Goal: Task Accomplishment & Management: Manage account settings

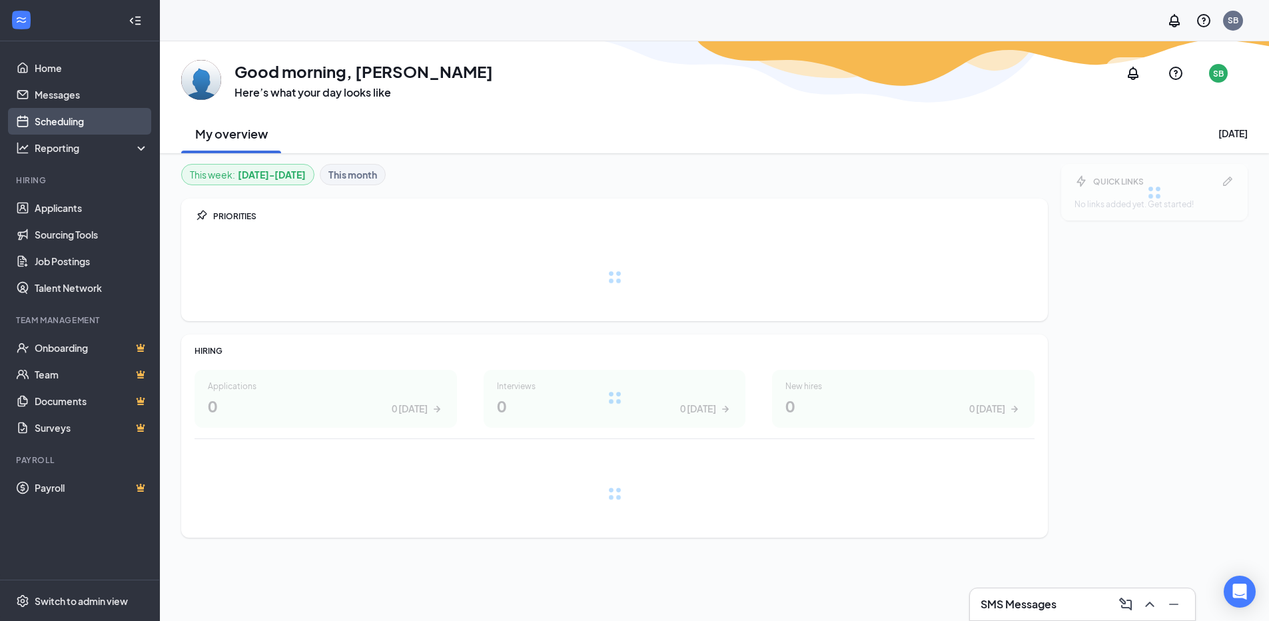
click at [85, 115] on link "Scheduling" at bounding box center [92, 121] width 114 height 27
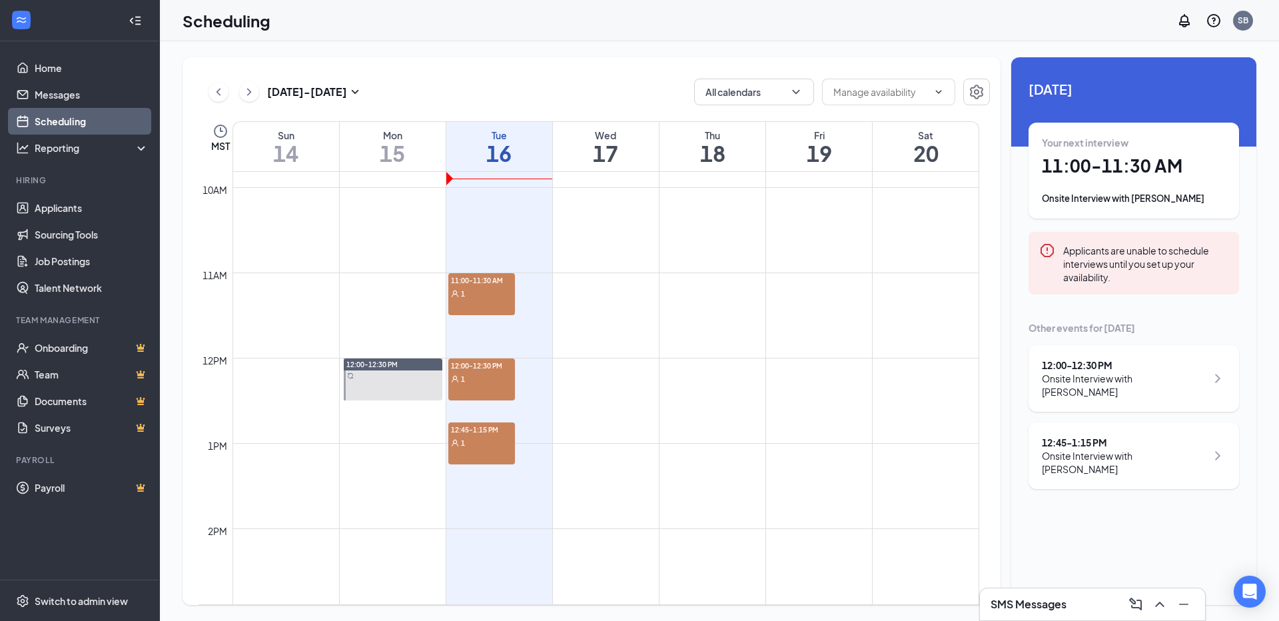
scroll to position [854, 0]
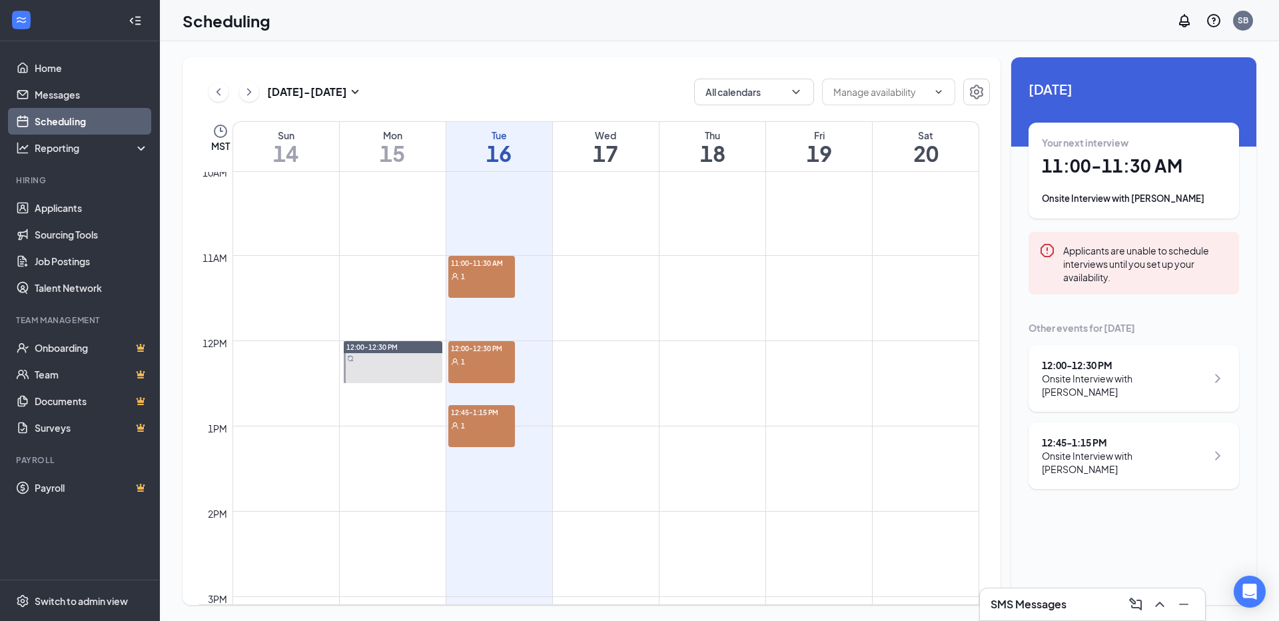
click at [477, 267] on span "11:00-11:30 AM" at bounding box center [481, 262] width 67 height 13
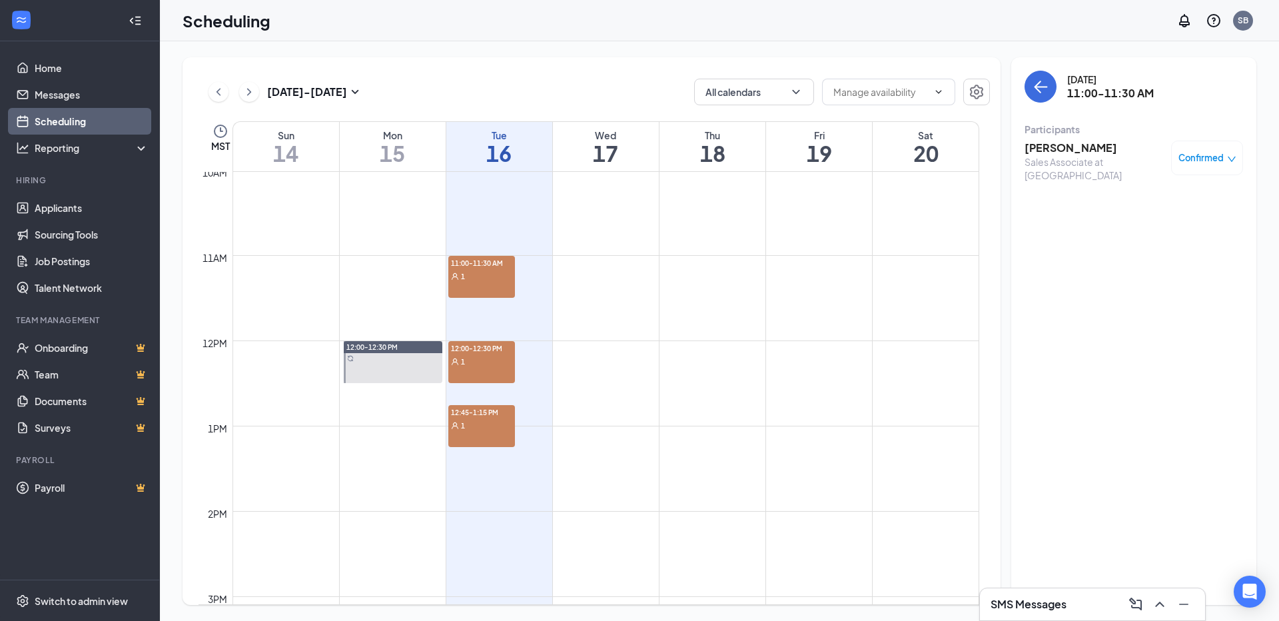
click at [1043, 147] on h3 "[PERSON_NAME]" at bounding box center [1094, 148] width 140 height 15
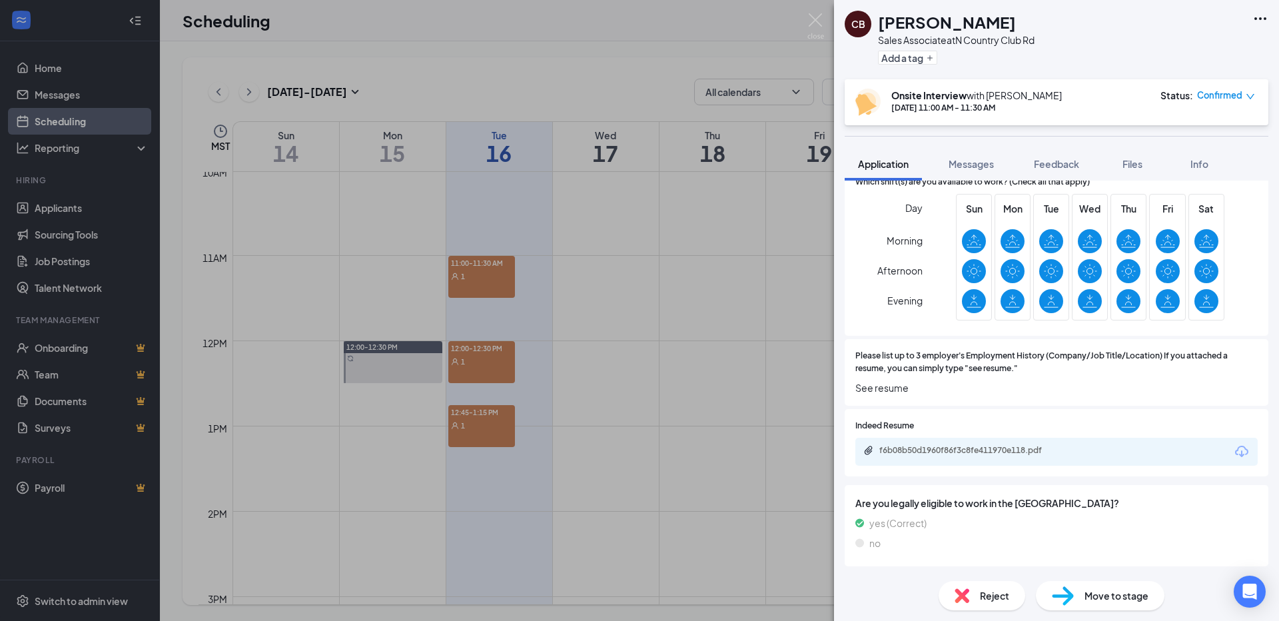
scroll to position [799, 0]
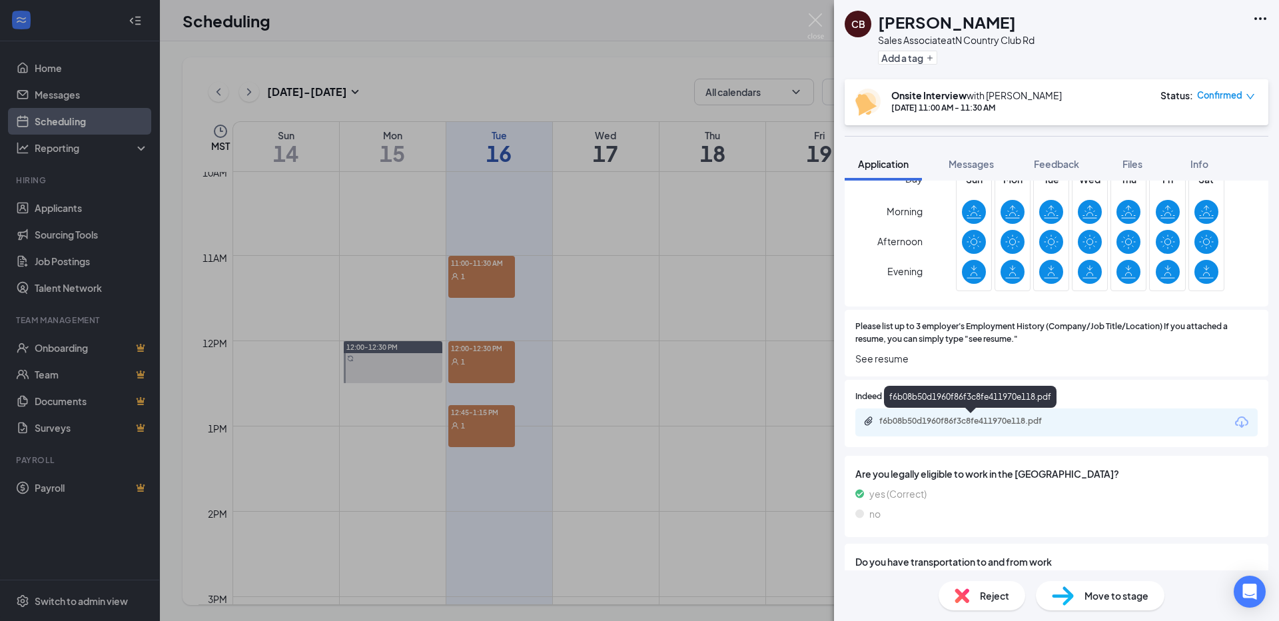
click at [967, 417] on div "f6b08b50d1960f86f3c8fe411970e118.pdf" at bounding box center [972, 421] width 186 height 11
click at [494, 356] on div "[PERSON_NAME] Sales Associate at N Country Club Rd Add a tag Onsite Interview w…" at bounding box center [639, 310] width 1279 height 621
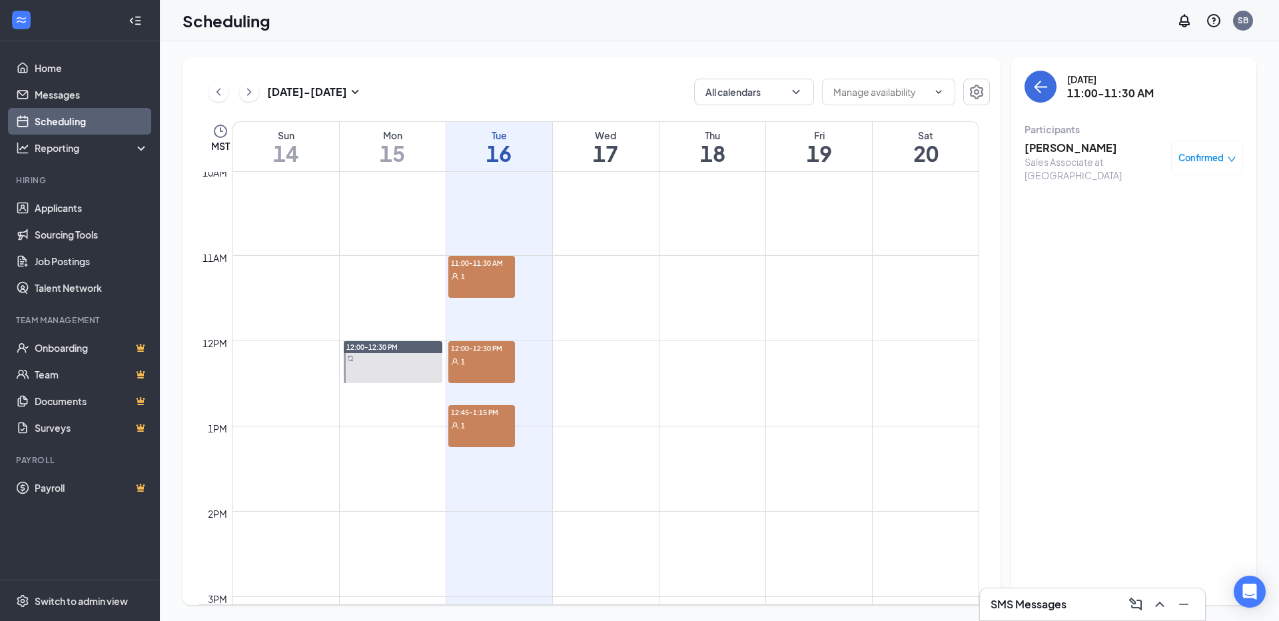
click at [494, 356] on div "1" at bounding box center [481, 360] width 67 height 13
click at [1072, 149] on h3 "[PERSON_NAME]" at bounding box center [1094, 148] width 140 height 15
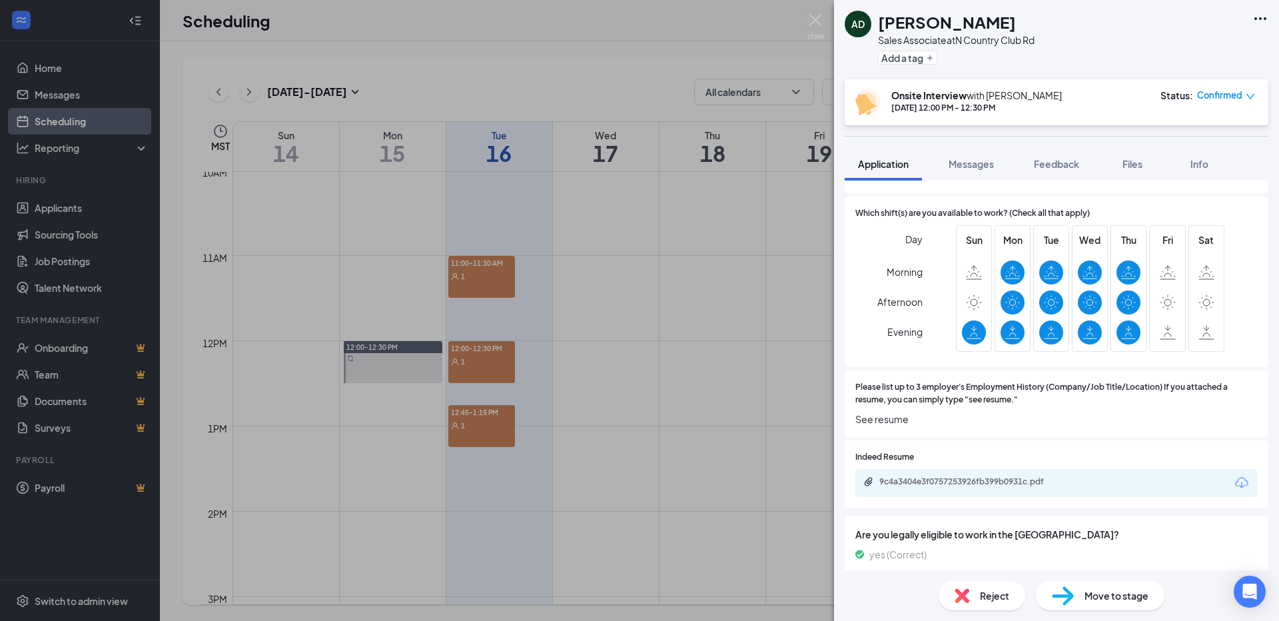
scroll to position [733, 0]
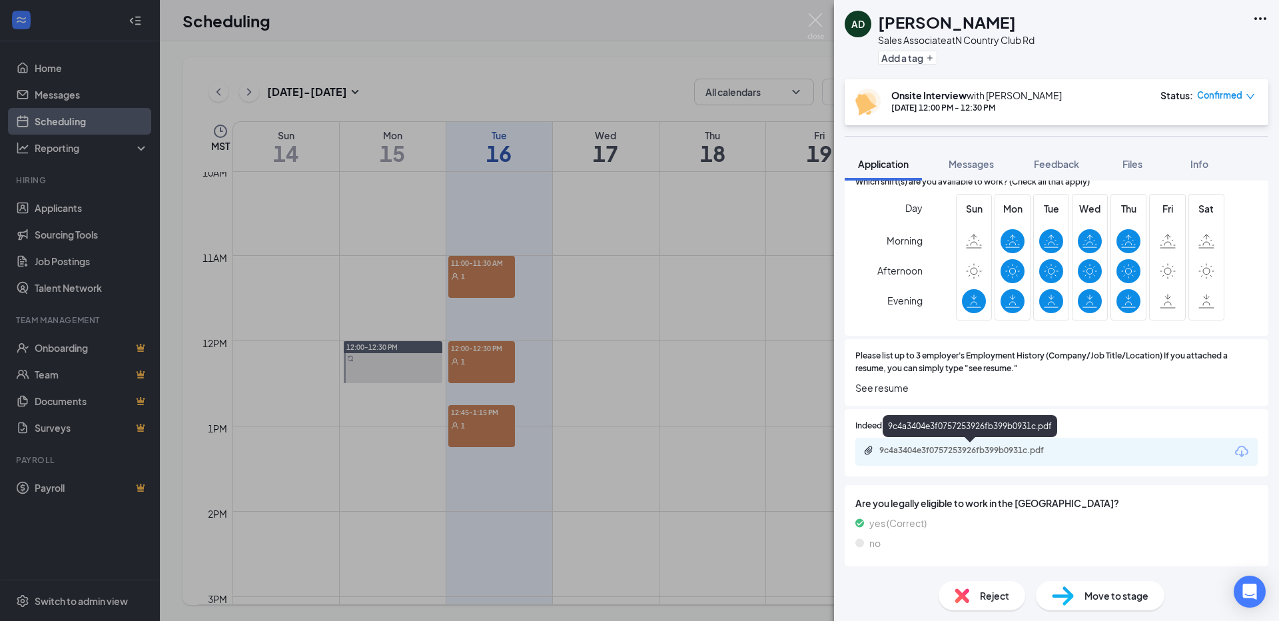
click at [1009, 445] on div "9c4a3404e3f0757253926fb399b0931c.pdf" at bounding box center [972, 450] width 186 height 11
click at [485, 436] on div "AD [PERSON_NAME] Sales Associate at [GEOGRAPHIC_DATA] Rd Add a tag Onsite Inter…" at bounding box center [639, 310] width 1279 height 621
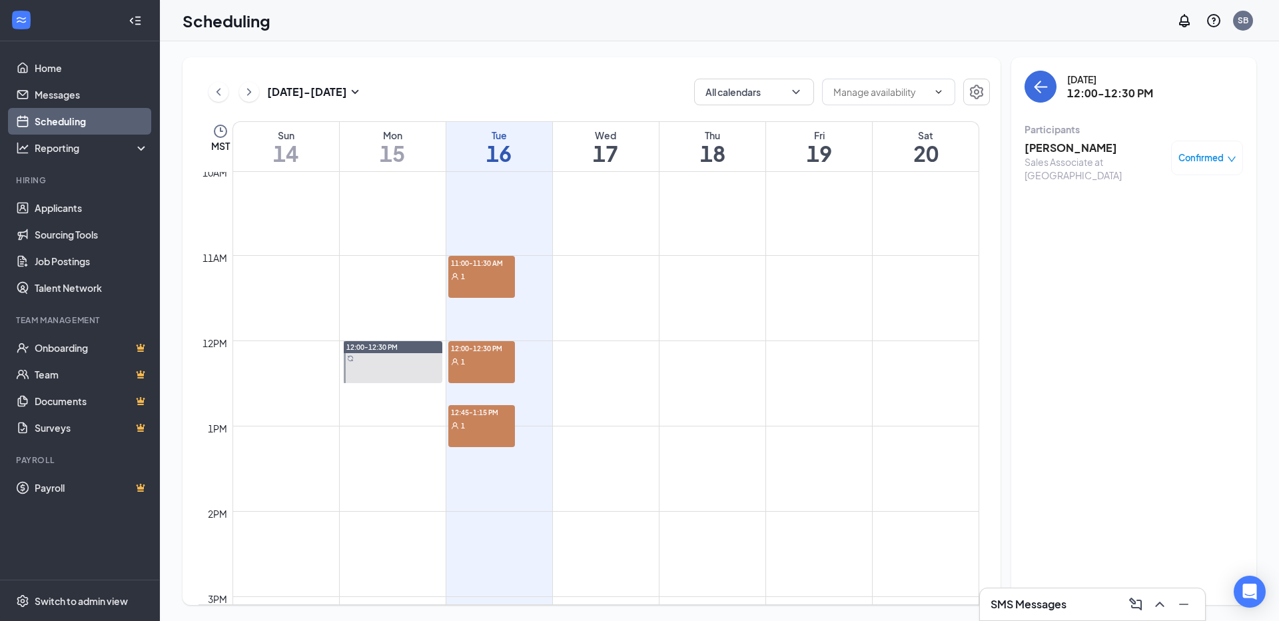
click at [486, 436] on div "12:45-1:15 PM 1" at bounding box center [481, 426] width 67 height 42
click at [1049, 147] on h3 "[PERSON_NAME]" at bounding box center [1094, 148] width 140 height 15
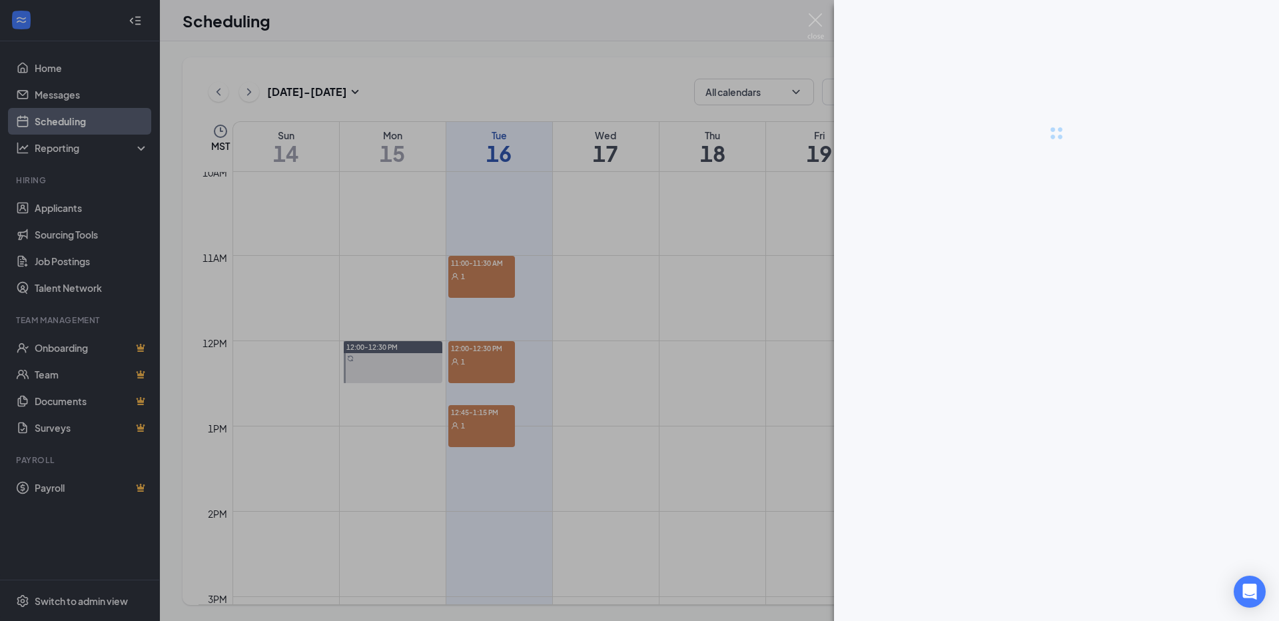
click at [1049, 147] on div at bounding box center [639, 310] width 1279 height 621
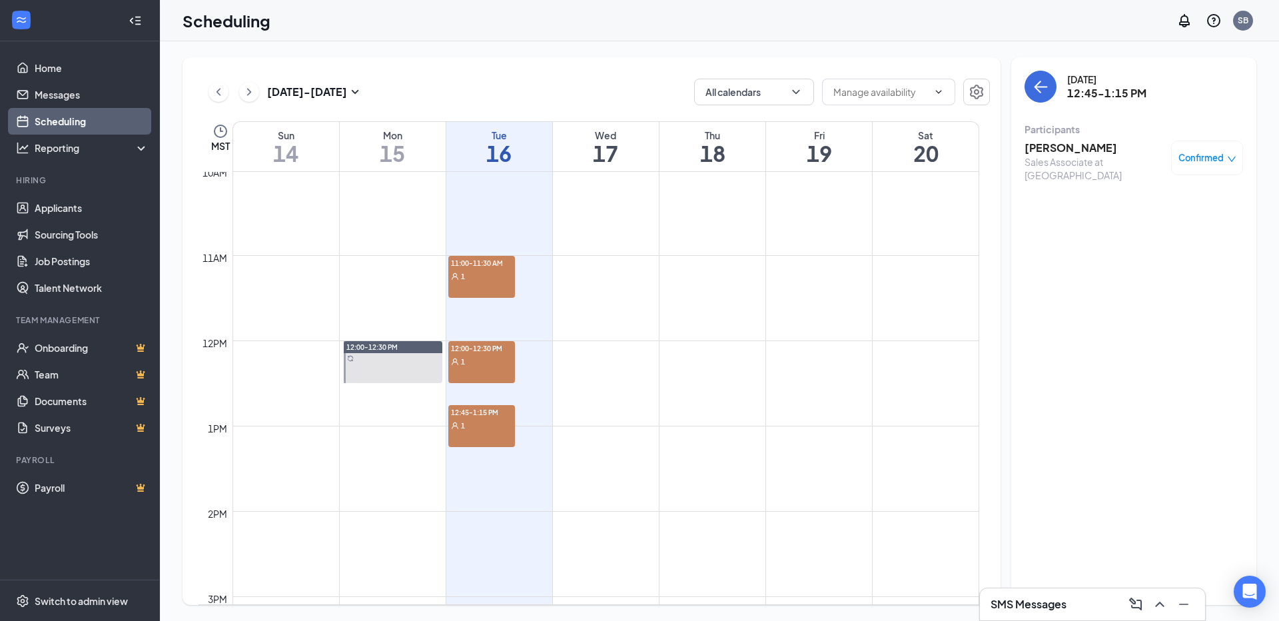
click at [1049, 147] on h3 "[PERSON_NAME]" at bounding box center [1094, 148] width 140 height 15
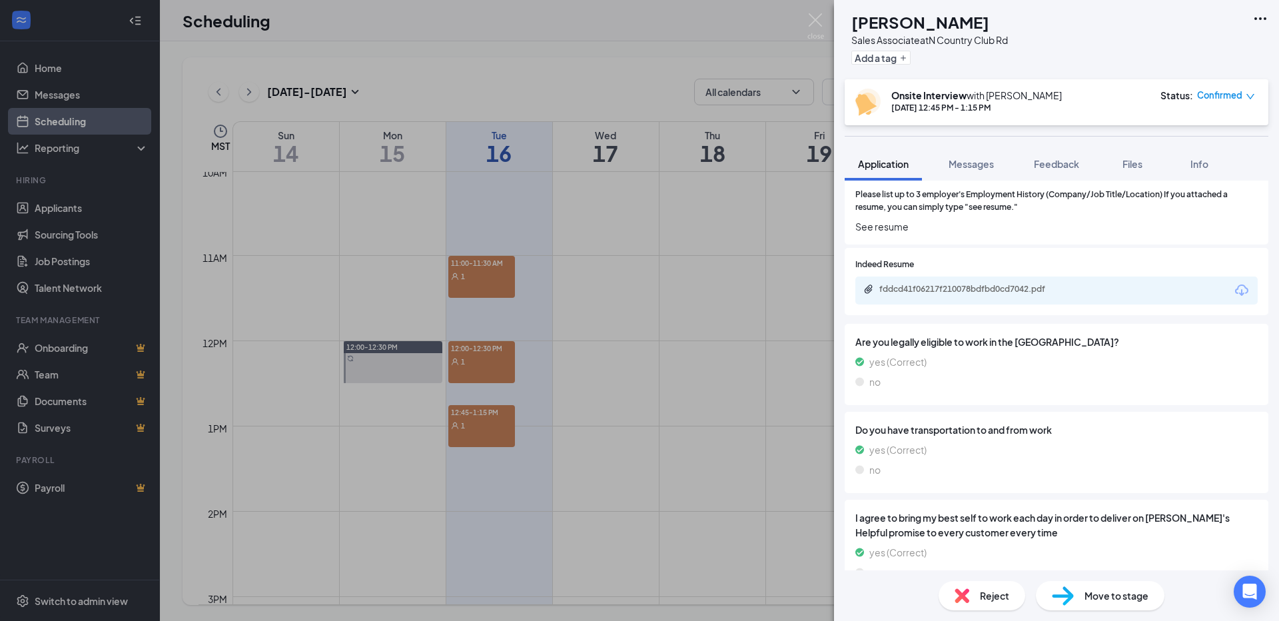
scroll to position [932, 0]
click at [1040, 296] on div "fddcd41f06217f210078bdfbd0cd7042.pdf" at bounding box center [1056, 289] width 402 height 28
click at [994, 292] on div "fddcd41f06217f210078bdfbd0cd7042.pdf" at bounding box center [972, 287] width 186 height 11
